Goal: Task Accomplishment & Management: Manage account settings

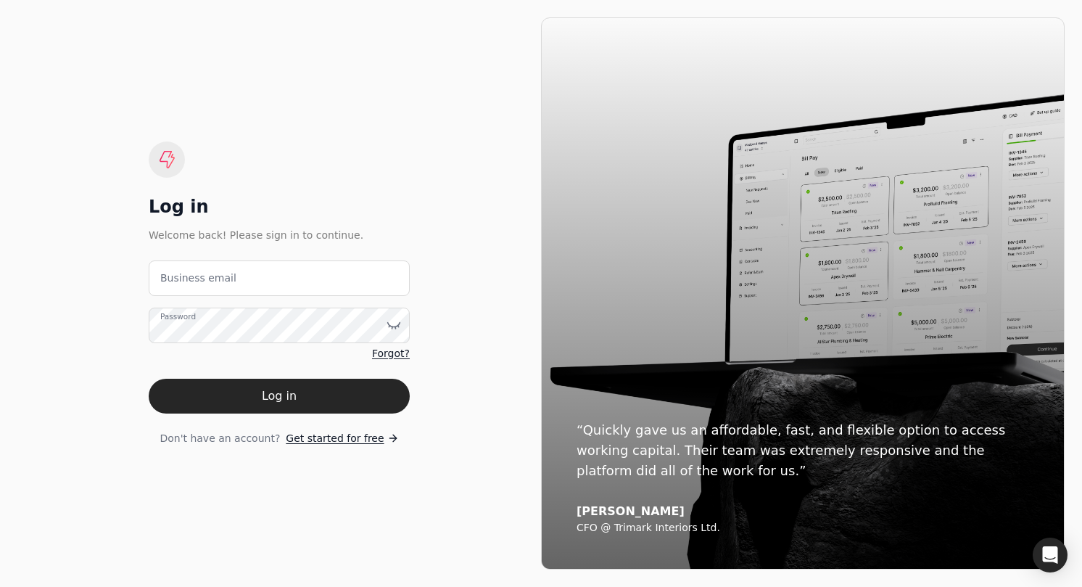
click at [278, 263] on email "Business email" at bounding box center [279, 278] width 261 height 36
click at [276, 273] on email "Business email" at bounding box center [279, 278] width 261 height 36
type email "T"
type email "[EMAIL_ADDRESS][DOMAIN_NAME]"
drag, startPoint x: 355, startPoint y: 397, endPoint x: 290, endPoint y: 370, distance: 70.2
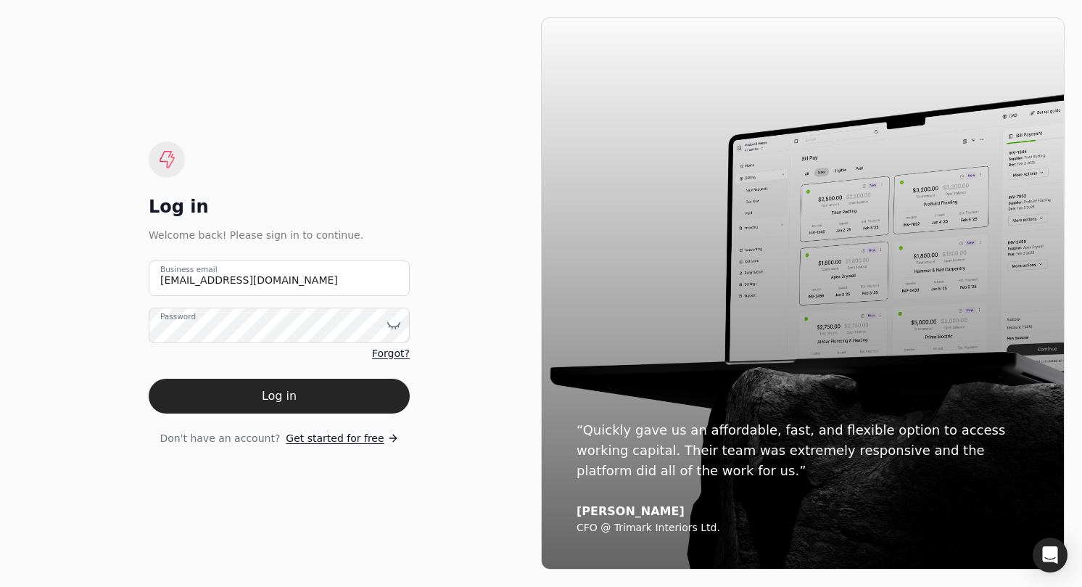
click at [354, 397] on button "Log in" at bounding box center [279, 396] width 261 height 35
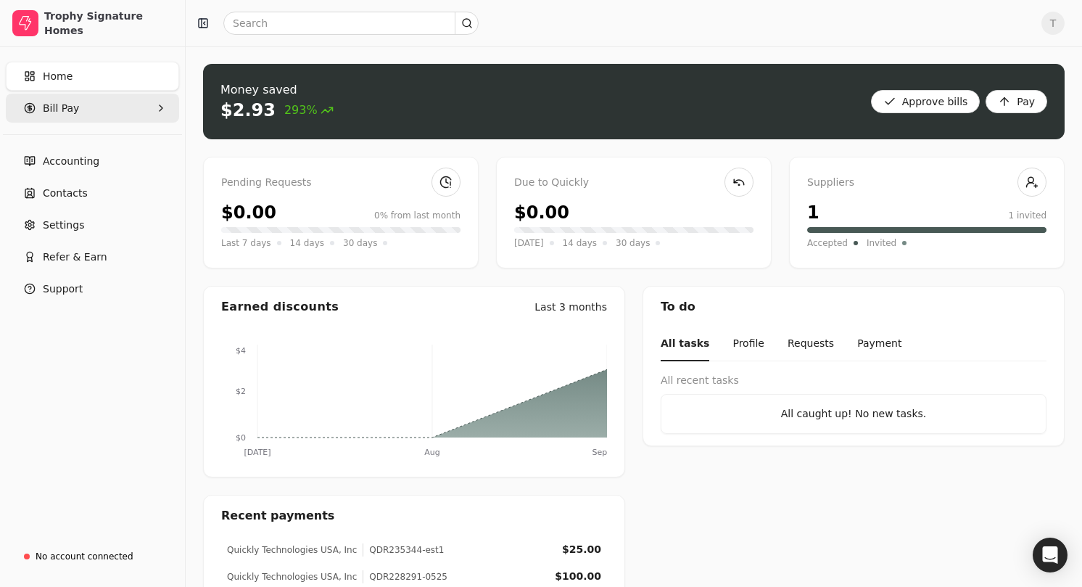
click at [80, 115] on Pay "Bill Pay" at bounding box center [92, 108] width 173 height 29
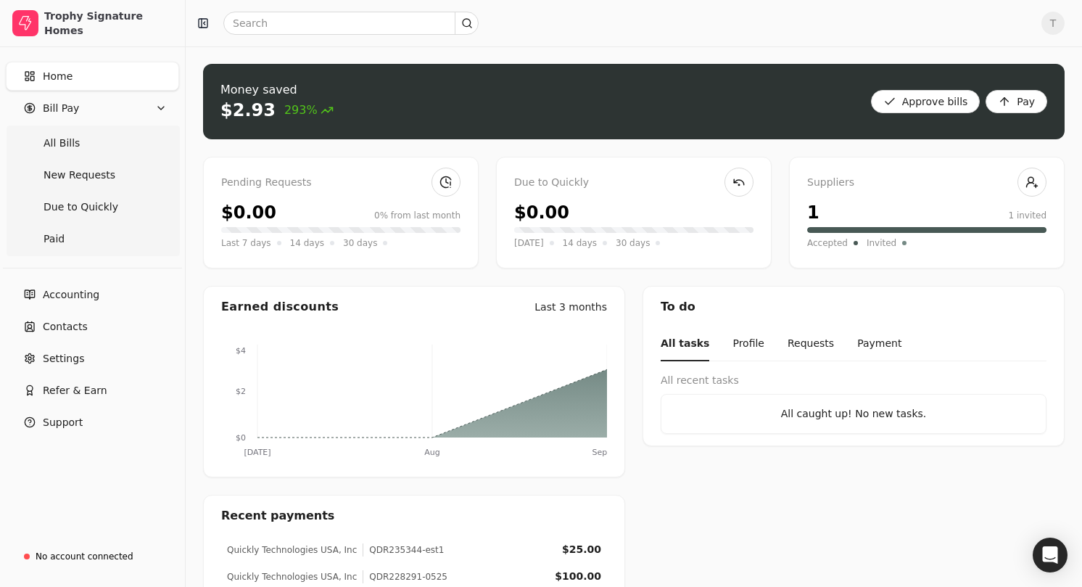
drag, startPoint x: 86, startPoint y: 149, endPoint x: 298, endPoint y: 175, distance: 213.5
click at [87, 149] on Bills "All Bills" at bounding box center [93, 142] width 168 height 29
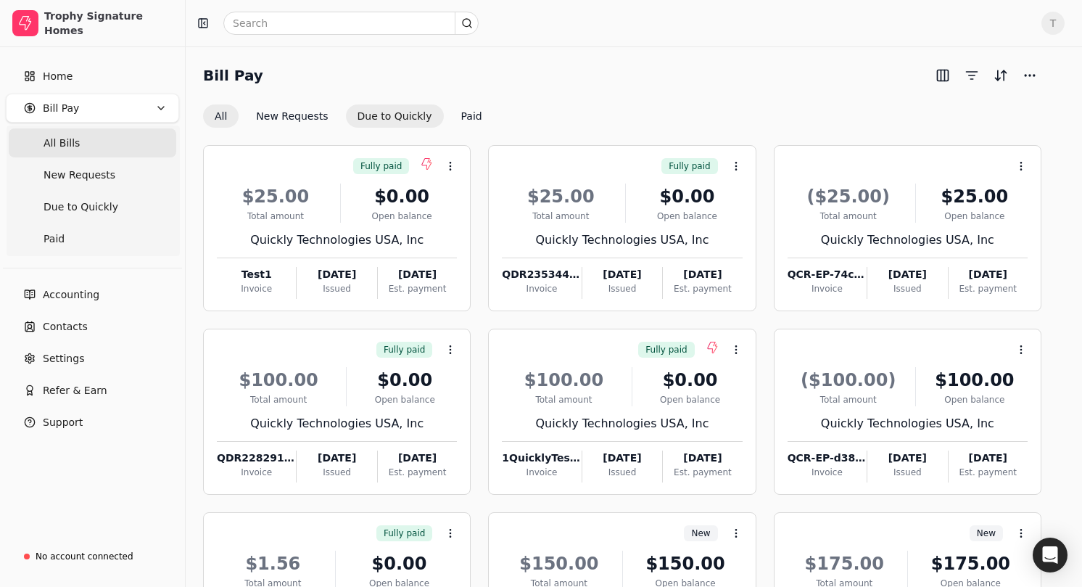
click at [401, 117] on button "Due to Quickly" at bounding box center [395, 115] width 98 height 23
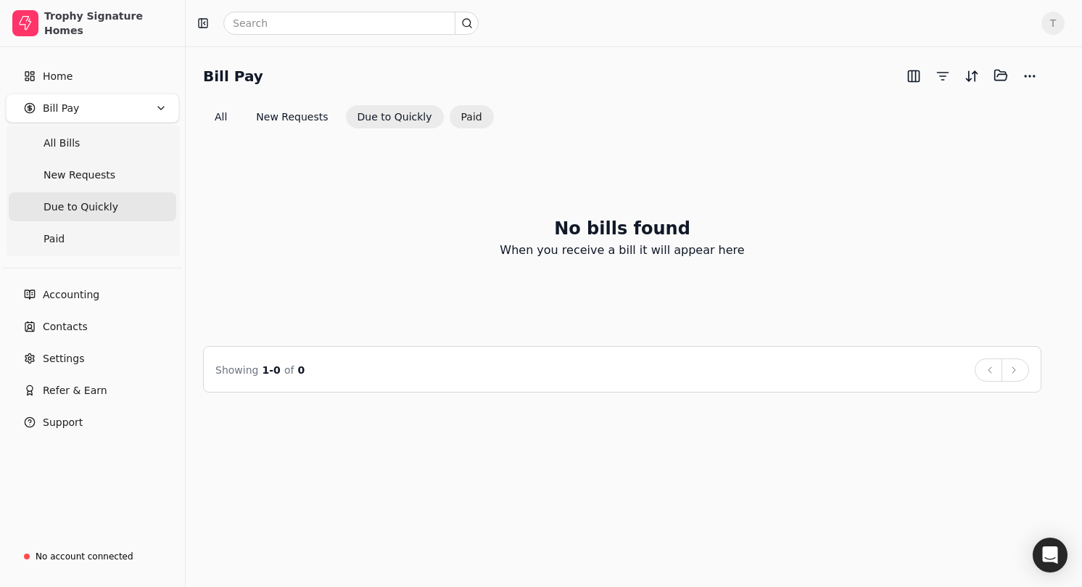
click at [471, 112] on button "Paid" at bounding box center [472, 116] width 44 height 23
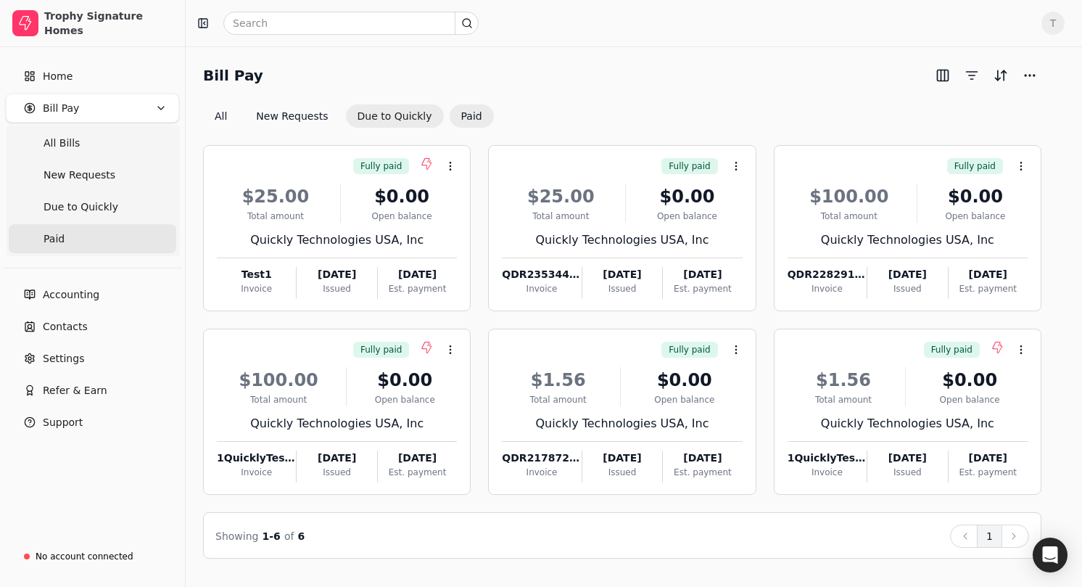
click at [404, 120] on button "Due to Quickly" at bounding box center [395, 115] width 98 height 23
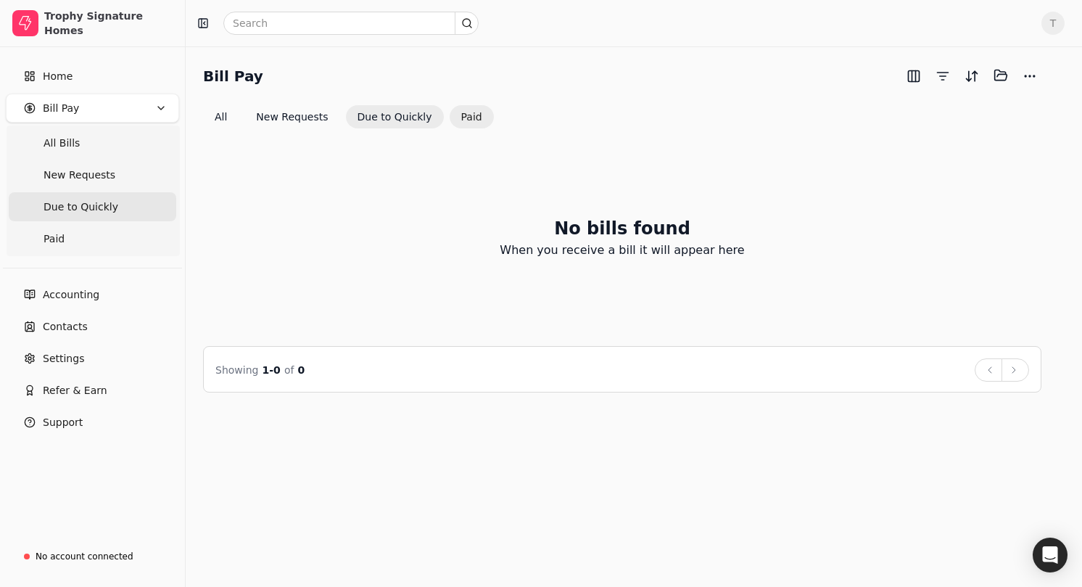
click at [455, 119] on button "Paid" at bounding box center [472, 116] width 44 height 23
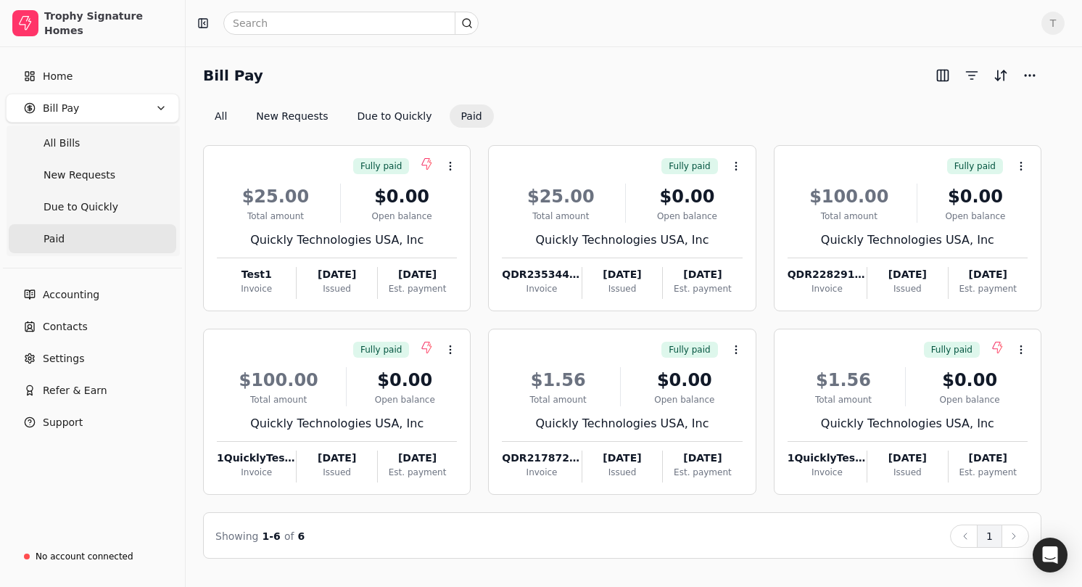
drag, startPoint x: 80, startPoint y: 140, endPoint x: 323, endPoint y: 142, distance: 242.2
click at [80, 140] on Bills "All Bills" at bounding box center [93, 142] width 168 height 29
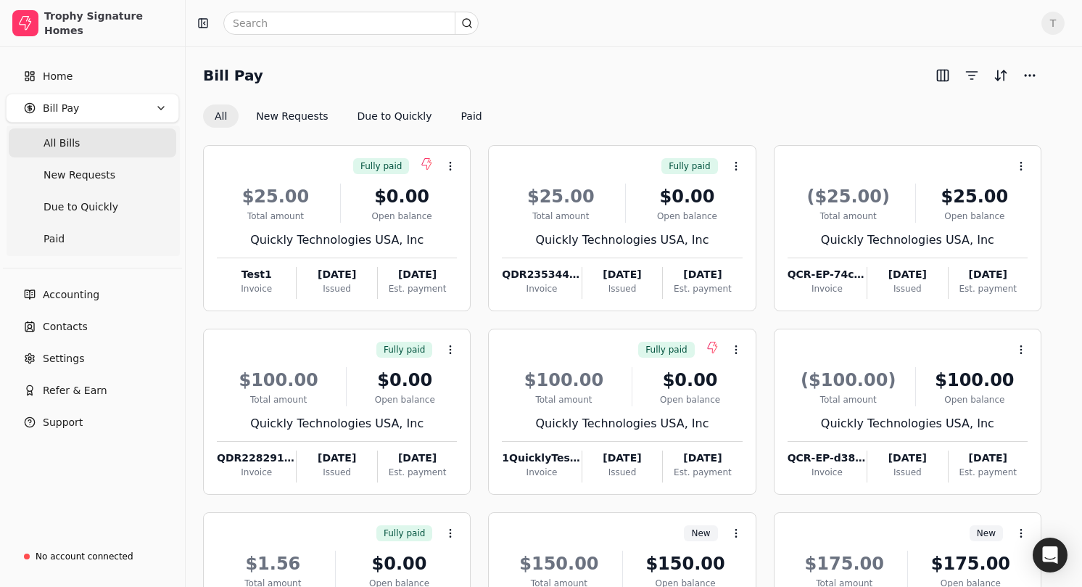
click at [664, 73] on div "Bill Pay" at bounding box center [622, 75] width 838 height 23
click at [450, 112] on button "Paid" at bounding box center [472, 115] width 44 height 23
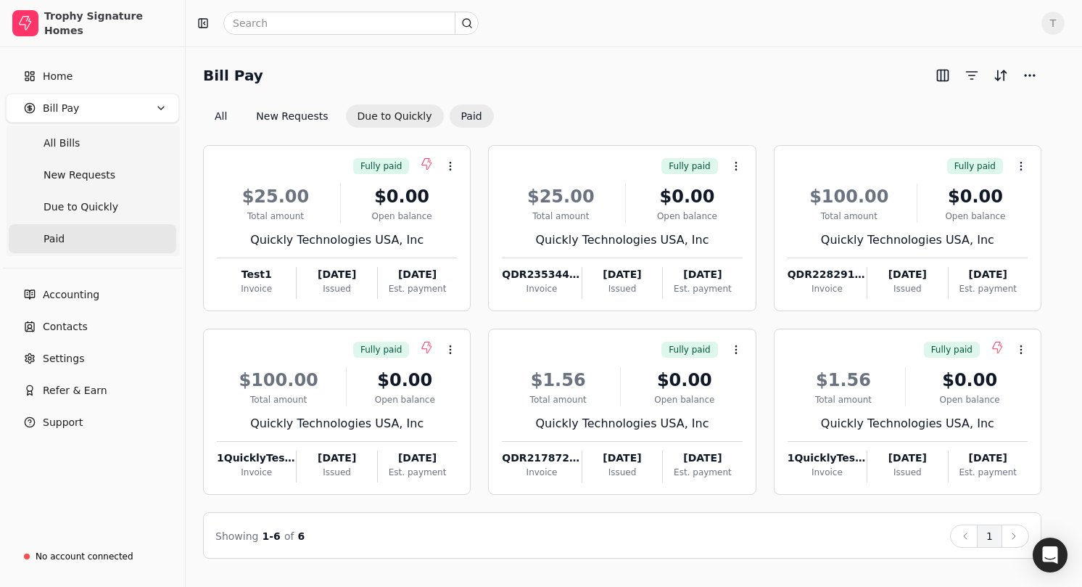
click at [399, 117] on button "Due to Quickly" at bounding box center [395, 115] width 98 height 23
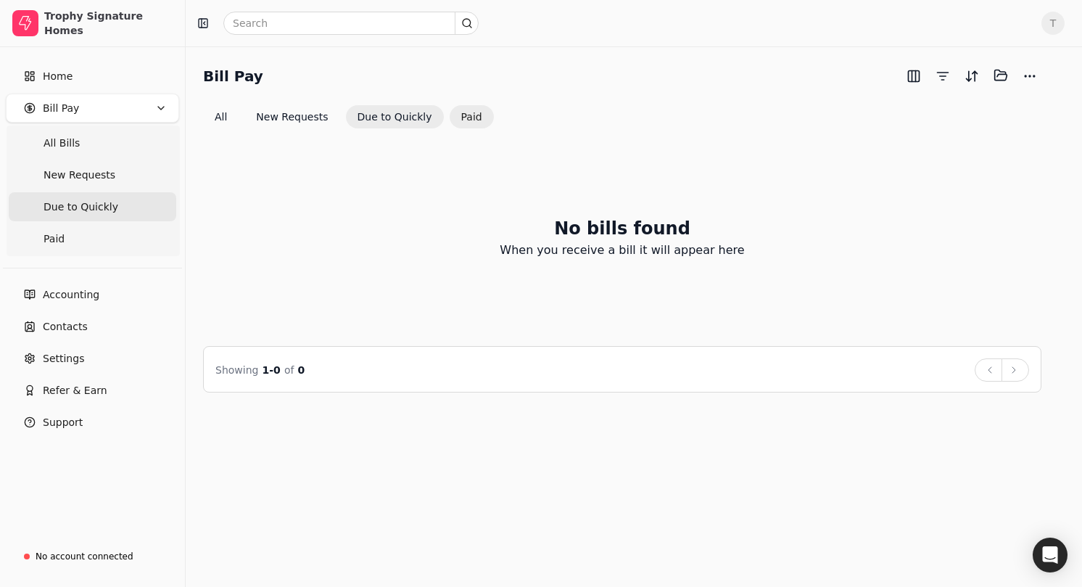
click at [464, 111] on button "Paid" at bounding box center [472, 116] width 44 height 23
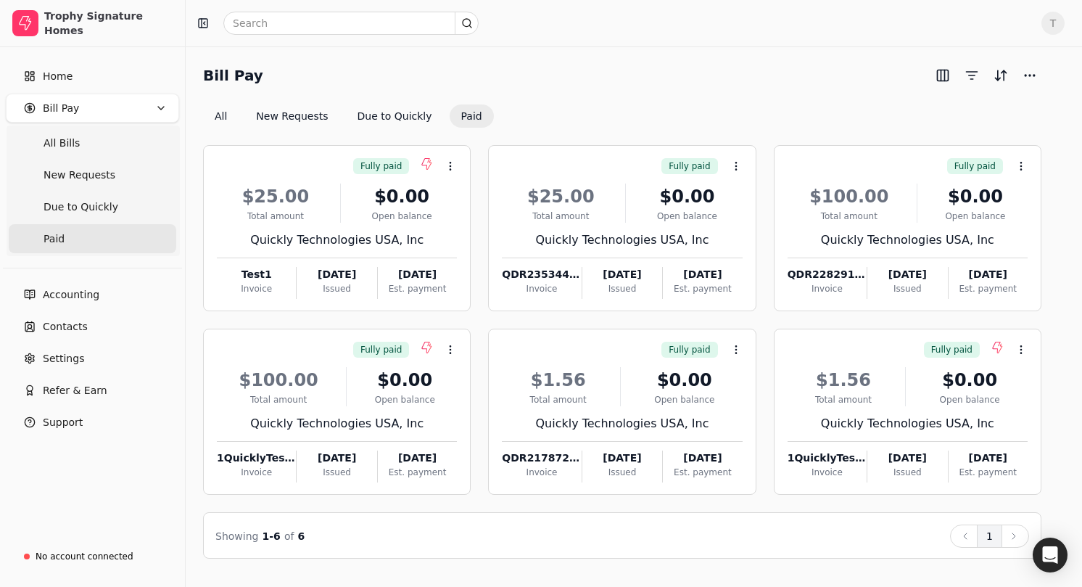
drag, startPoint x: 626, startPoint y: 110, endPoint x: 363, endPoint y: 133, distance: 263.5
click at [625, 110] on div "All New Requests Due to Quickly Paid" at bounding box center [622, 115] width 838 height 23
click at [230, 120] on button "All" at bounding box center [221, 115] width 36 height 23
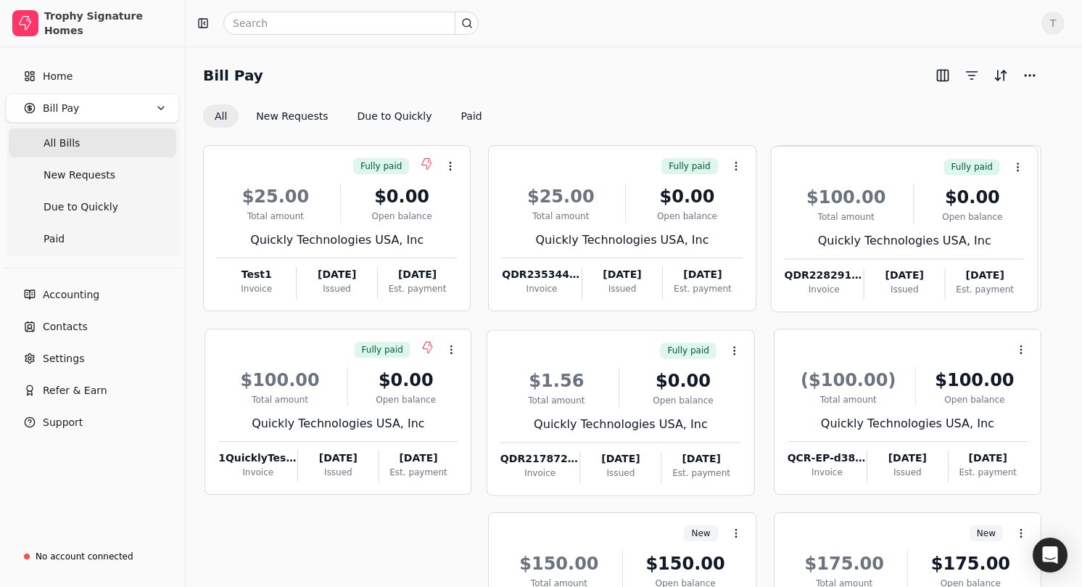
click at [634, 100] on div "Bill Pay All New Requests Due to Quickly Paid" at bounding box center [622, 96] width 838 height 64
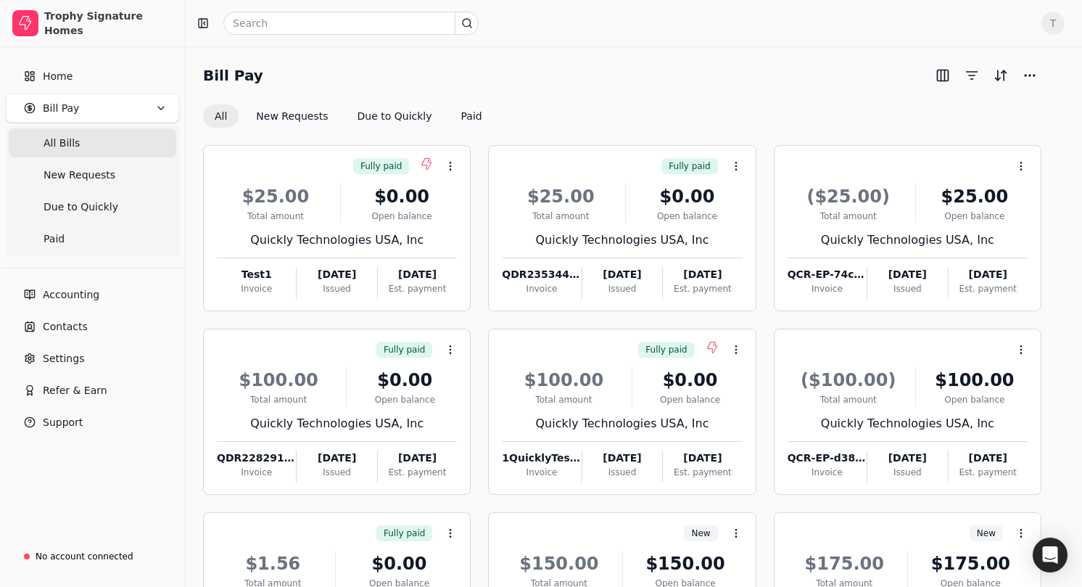
click at [560, 62] on div "Bill Pay All New Requests Due to Quickly Paid Fully paid Context Menu Button $2…" at bounding box center [634, 402] width 896 height 713
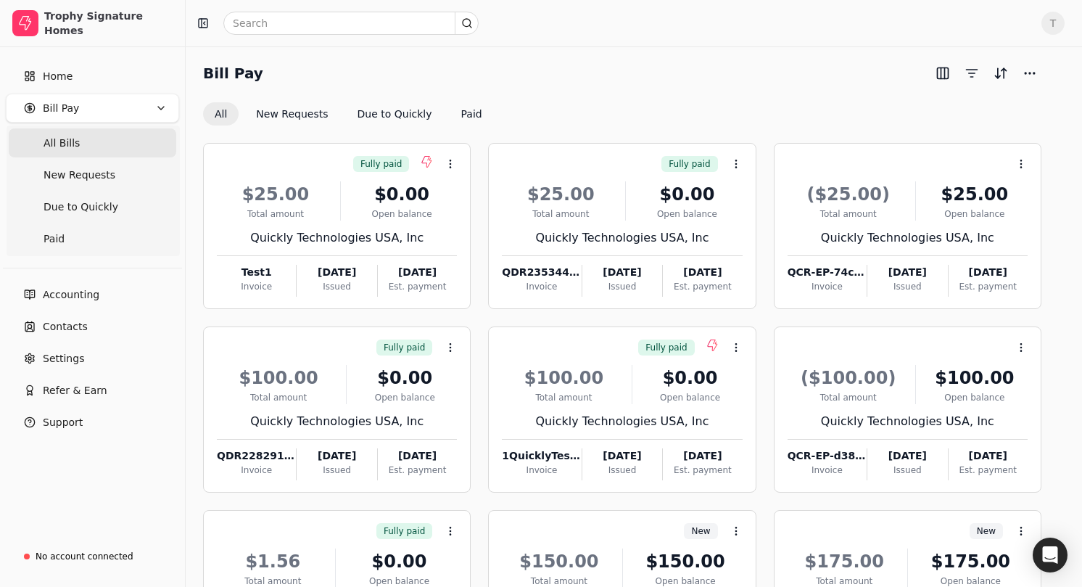
drag, startPoint x: 458, startPoint y: 125, endPoint x: 511, endPoint y: 121, distance: 53.8
click at [458, 125] on div "Bill Pay All New Requests Due to Quickly Paid Fully paid Context Menu Button $2…" at bounding box center [622, 401] width 838 height 678
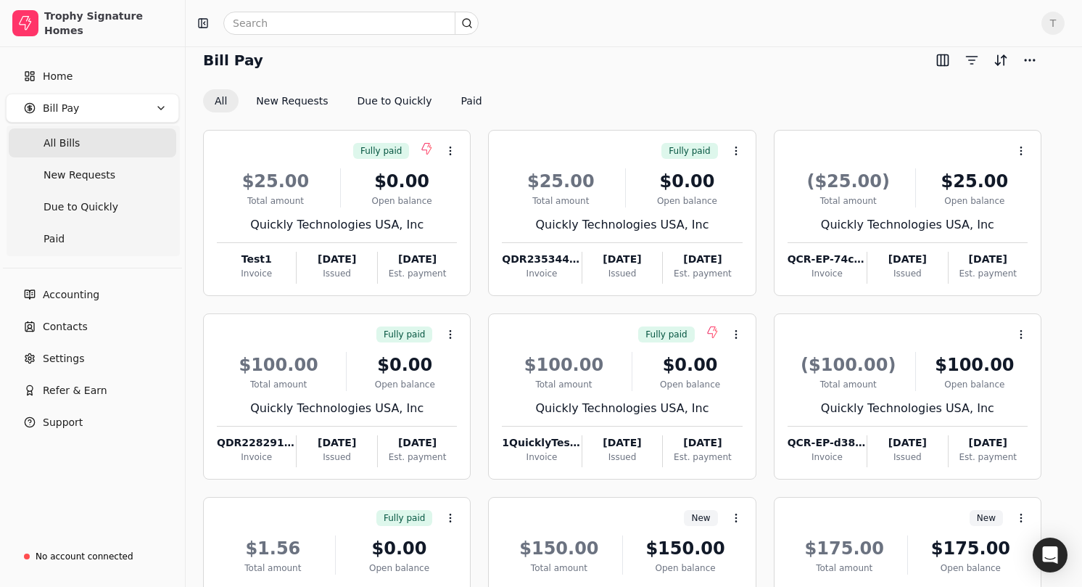
scroll to position [16, 0]
click at [454, 96] on button "Paid" at bounding box center [472, 99] width 44 height 23
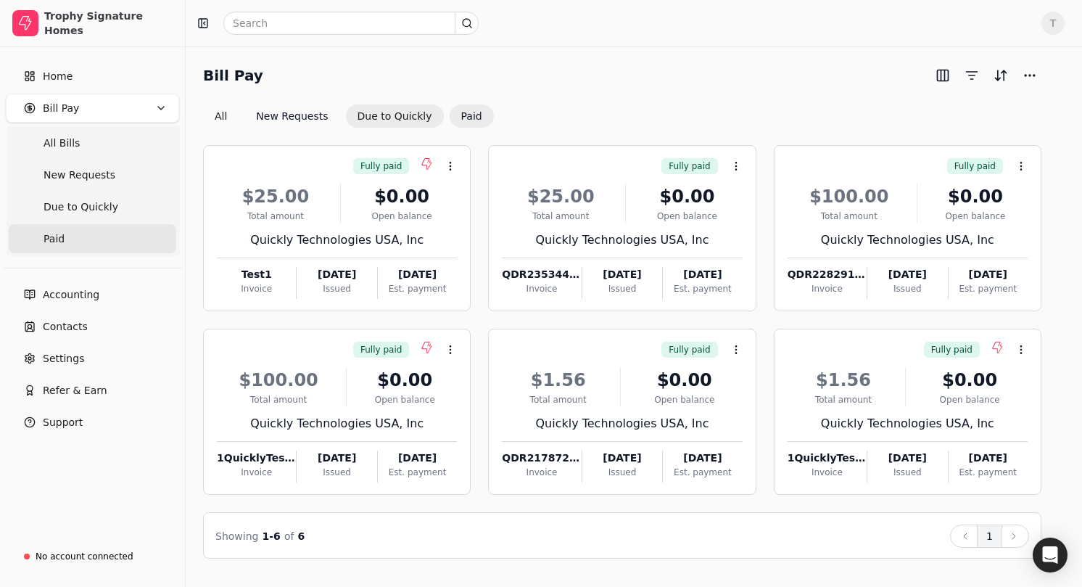
click at [396, 110] on button "Due to Quickly" at bounding box center [395, 115] width 98 height 23
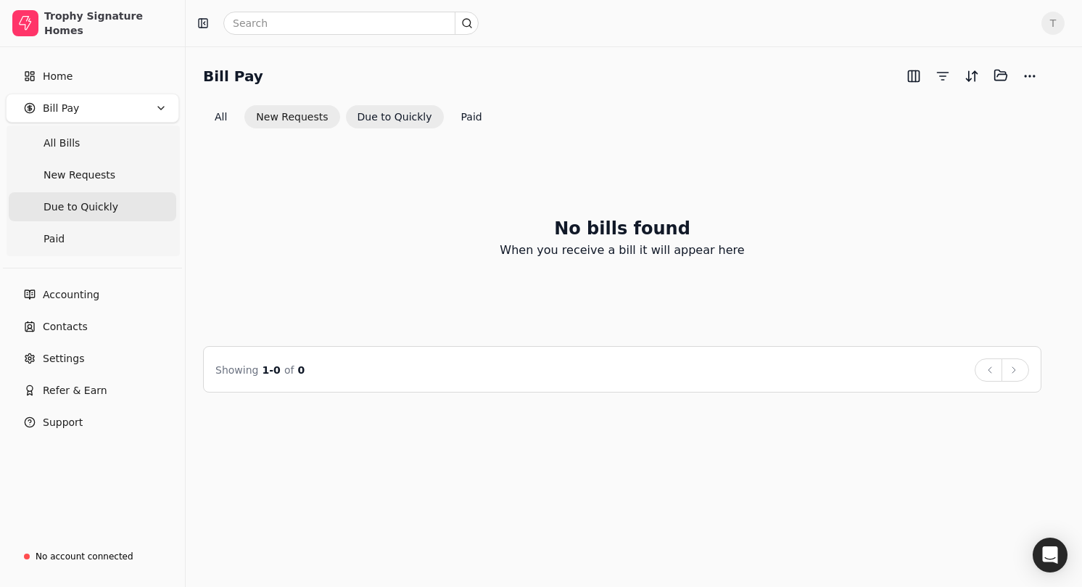
click at [304, 114] on button "New Requests" at bounding box center [291, 116] width 95 height 23
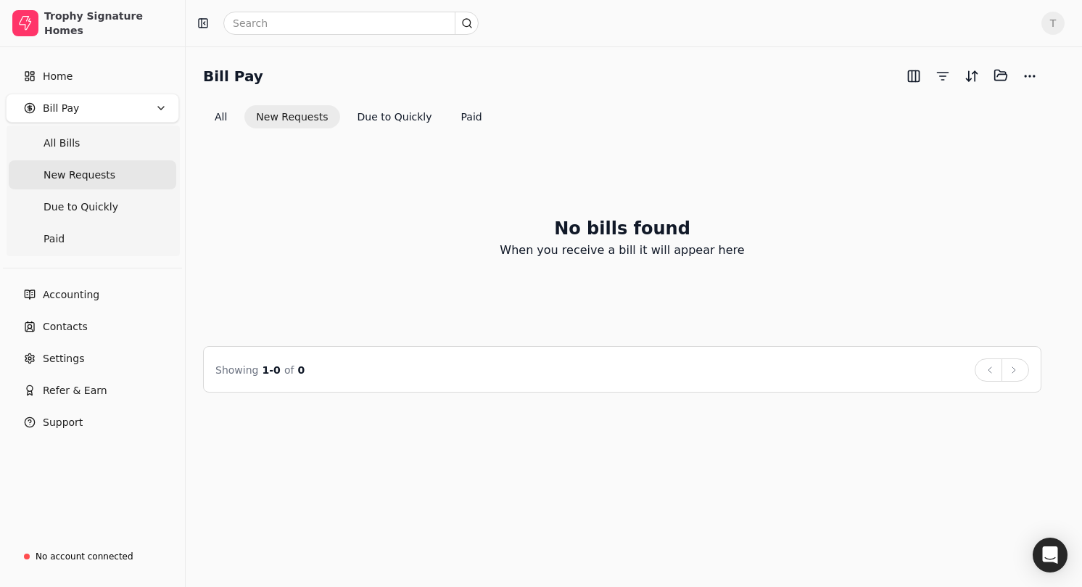
drag, startPoint x: 215, startPoint y: 115, endPoint x: 265, endPoint y: 117, distance: 49.3
click at [215, 115] on button "All" at bounding box center [221, 116] width 36 height 23
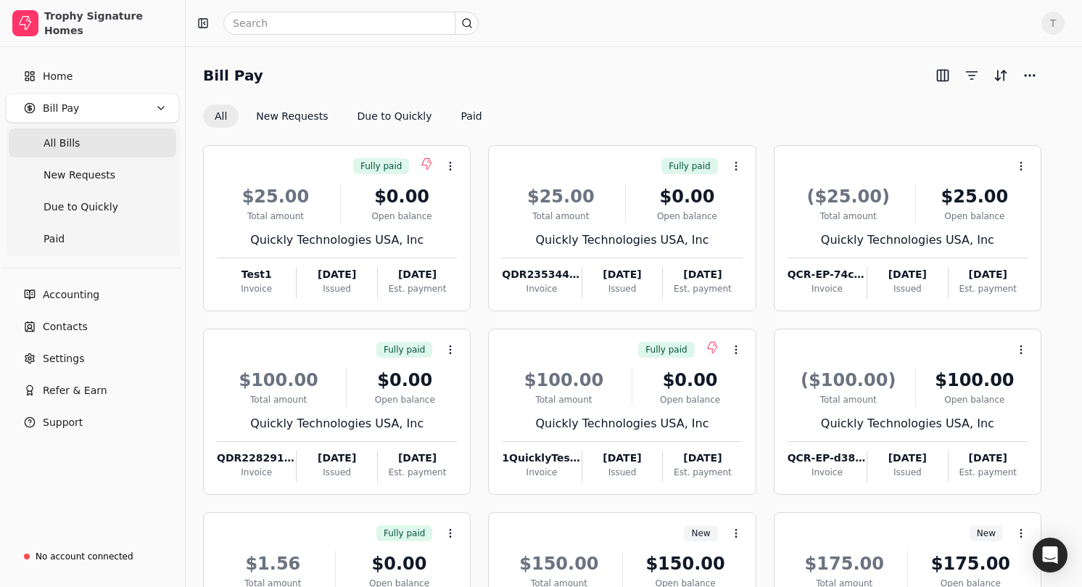
click at [669, 74] on div "Bill Pay" at bounding box center [622, 75] width 838 height 23
drag, startPoint x: 80, startPoint y: 350, endPoint x: 273, endPoint y: 331, distance: 193.8
click at [80, 351] on span "Settings" at bounding box center [63, 358] width 41 height 15
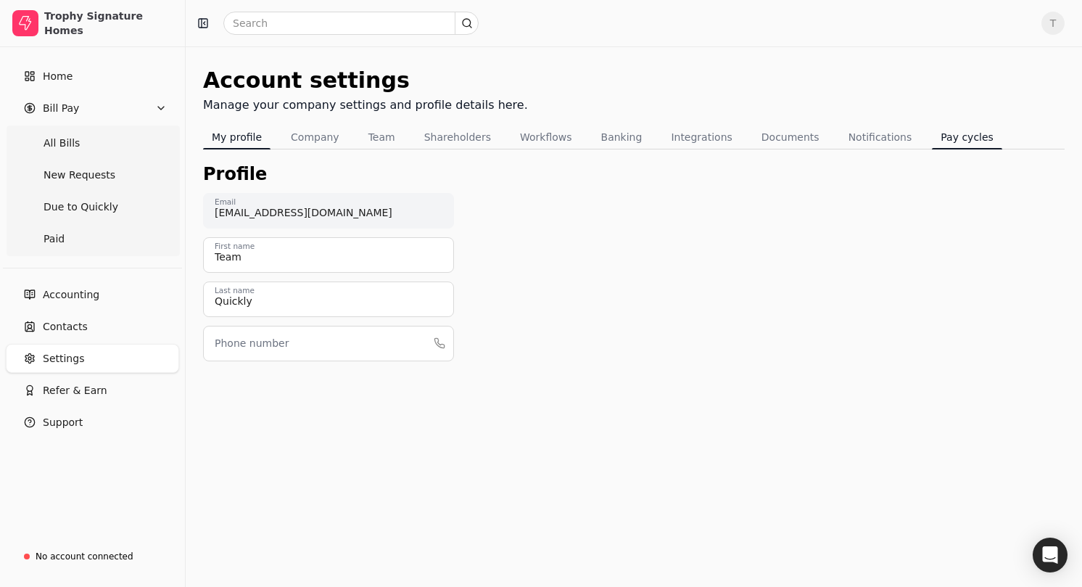
click at [949, 141] on button "Pay cycles" at bounding box center [967, 136] width 70 height 23
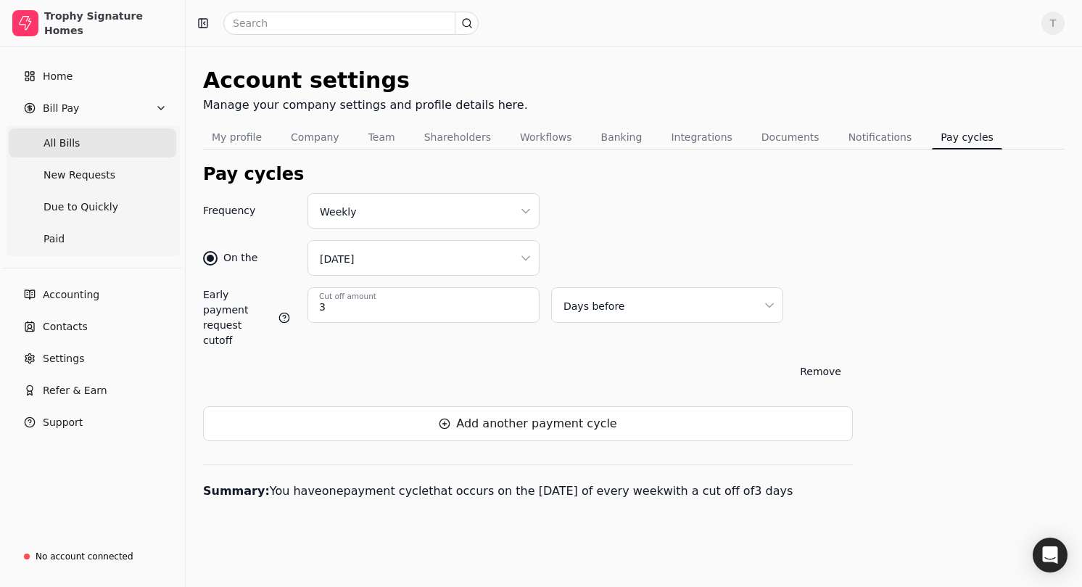
click at [127, 134] on Bills "All Bills" at bounding box center [93, 142] width 168 height 29
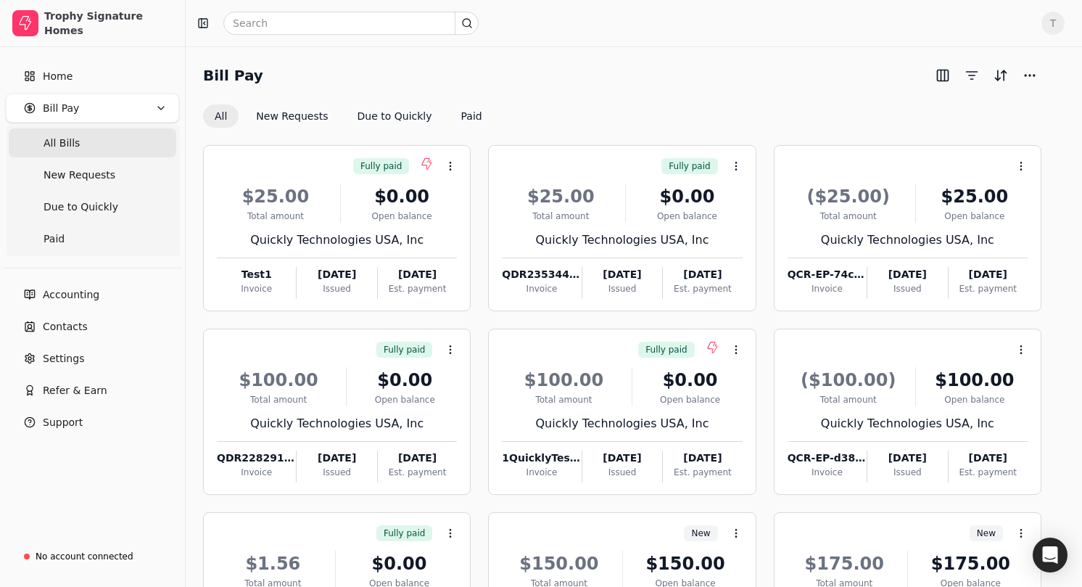
click at [536, 115] on div "All New Requests Due to Quickly Paid" at bounding box center [622, 115] width 838 height 23
drag, startPoint x: 51, startPoint y: 145, endPoint x: 0, endPoint y: 175, distance: 59.5
click at [51, 145] on span "All Bills" at bounding box center [62, 143] width 36 height 15
click at [540, 66] on div "Bill Pay" at bounding box center [622, 75] width 838 height 23
click at [558, 54] on div "Bill Pay All New Requests Due to Quickly Paid Fully paid Context Menu Button $2…" at bounding box center [634, 402] width 896 height 713
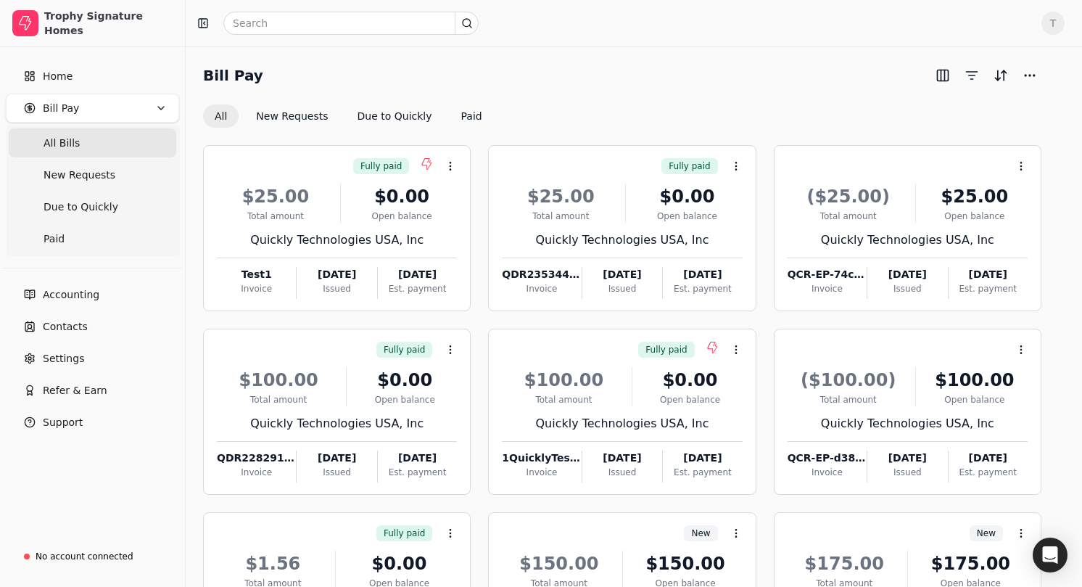
click at [503, 67] on div "Bill Pay" at bounding box center [622, 75] width 838 height 23
